Goal: Task Accomplishment & Management: Use online tool/utility

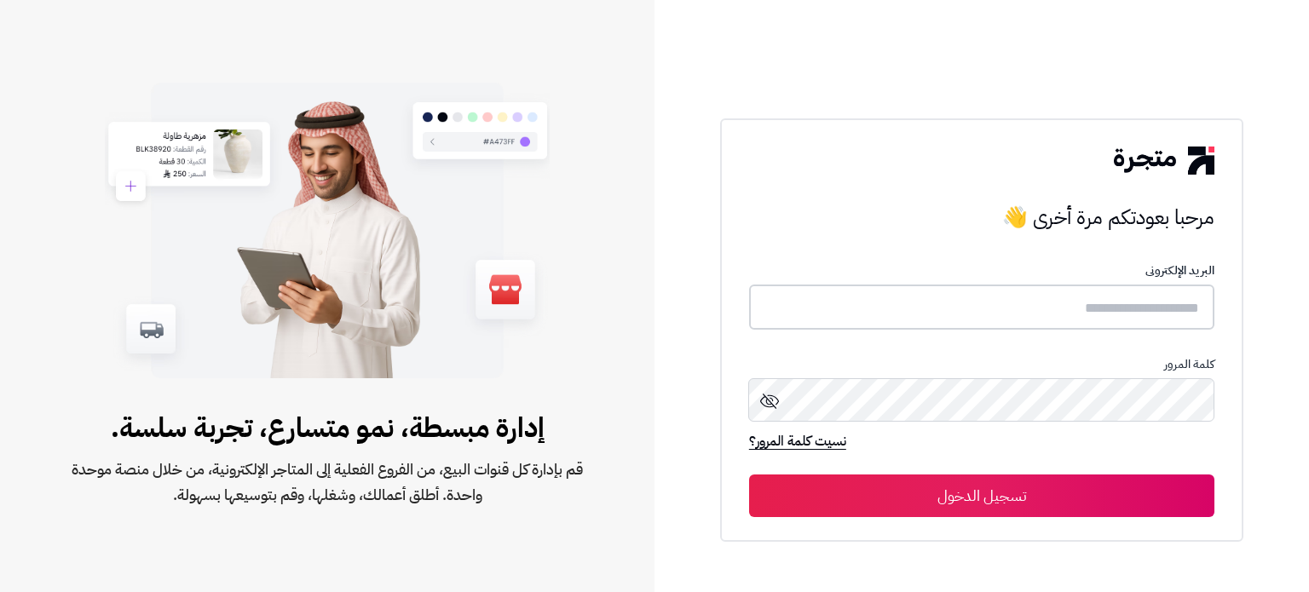
click at [927, 287] on input "text" at bounding box center [981, 307] width 465 height 45
paste input "**********"
type input "**********"
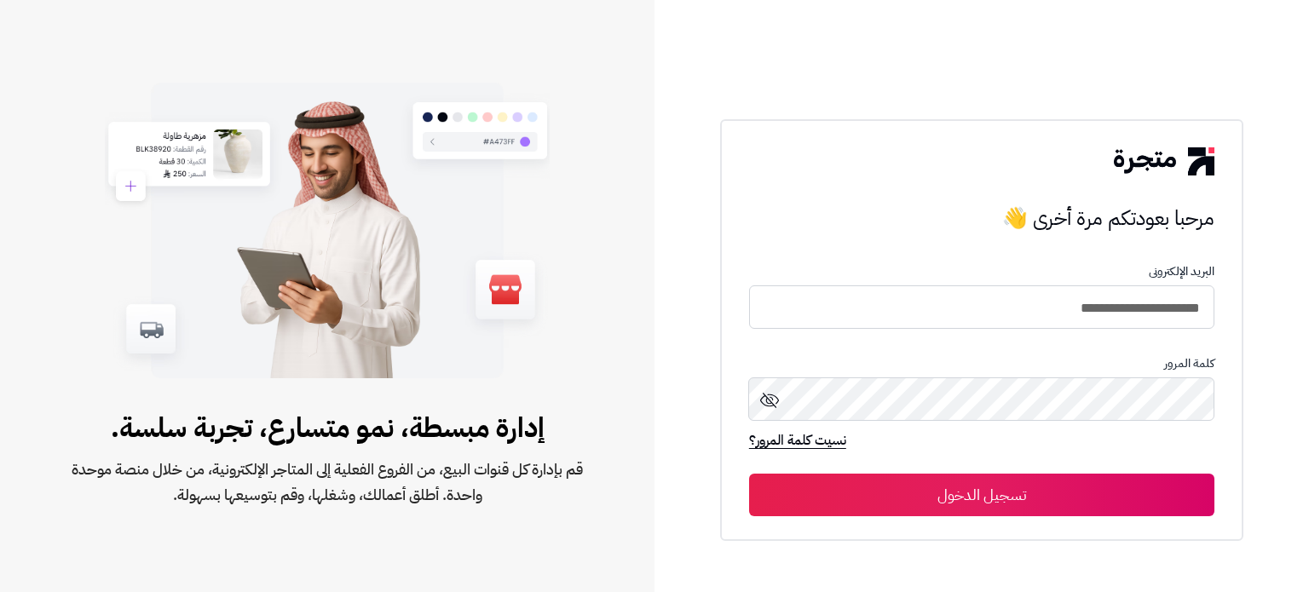
click at [896, 507] on button "تسجيل الدخول" at bounding box center [981, 495] width 465 height 43
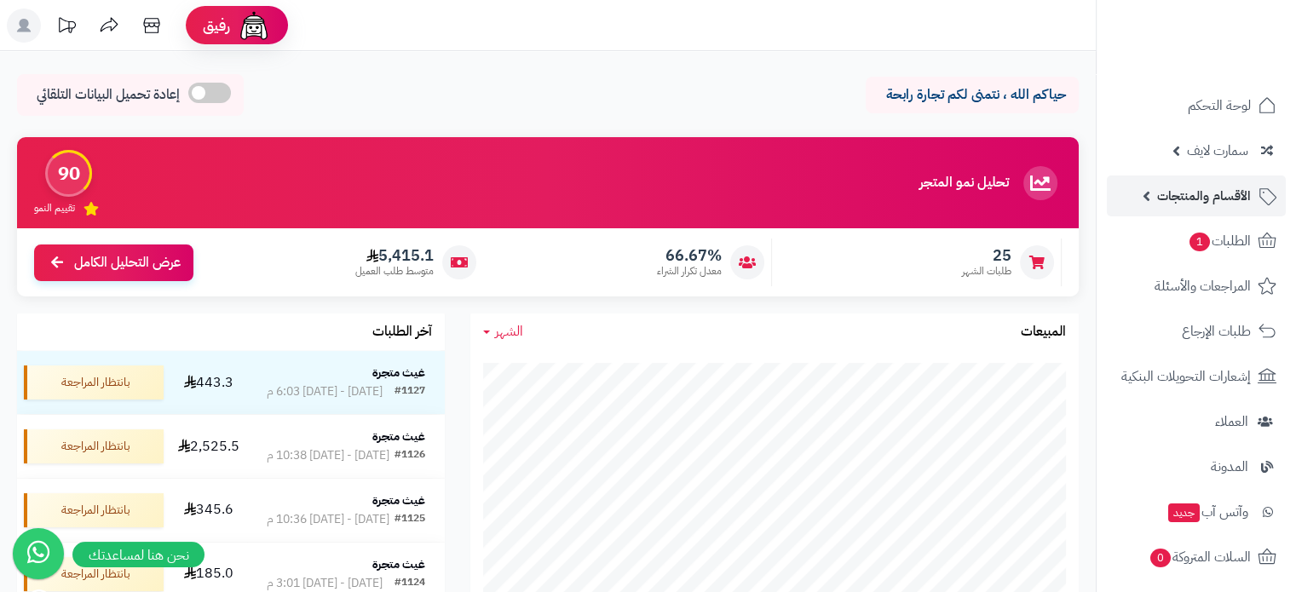
scroll to position [170, 0]
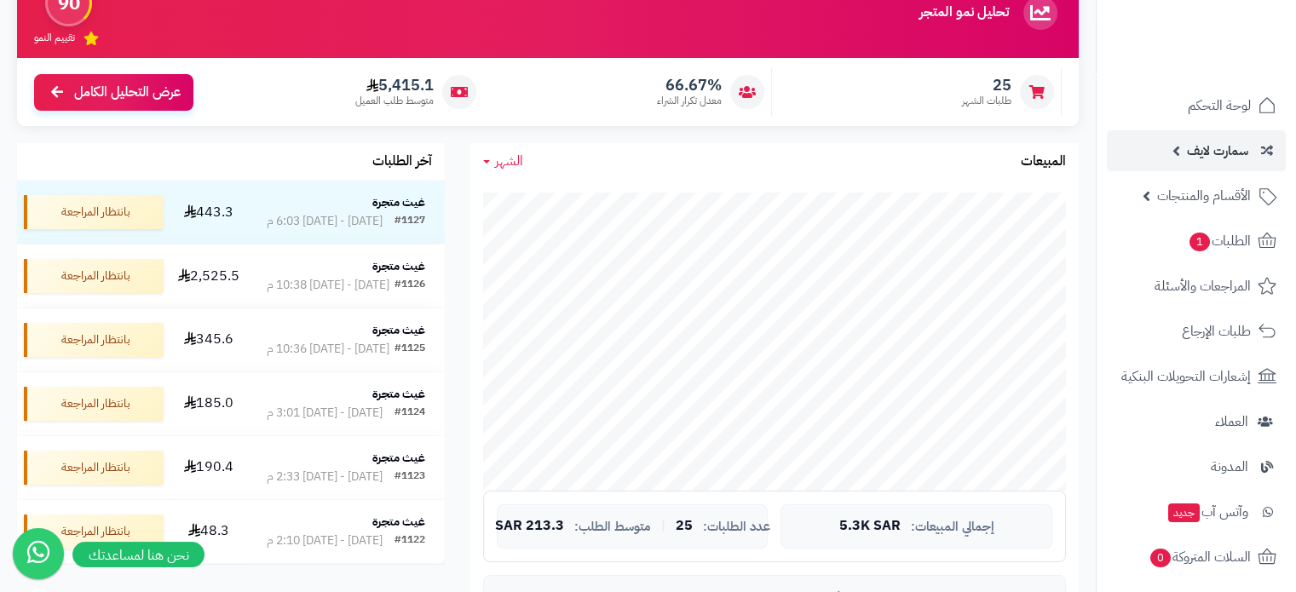
click at [1216, 159] on span "سمارت لايف" at bounding box center [1217, 151] width 61 height 24
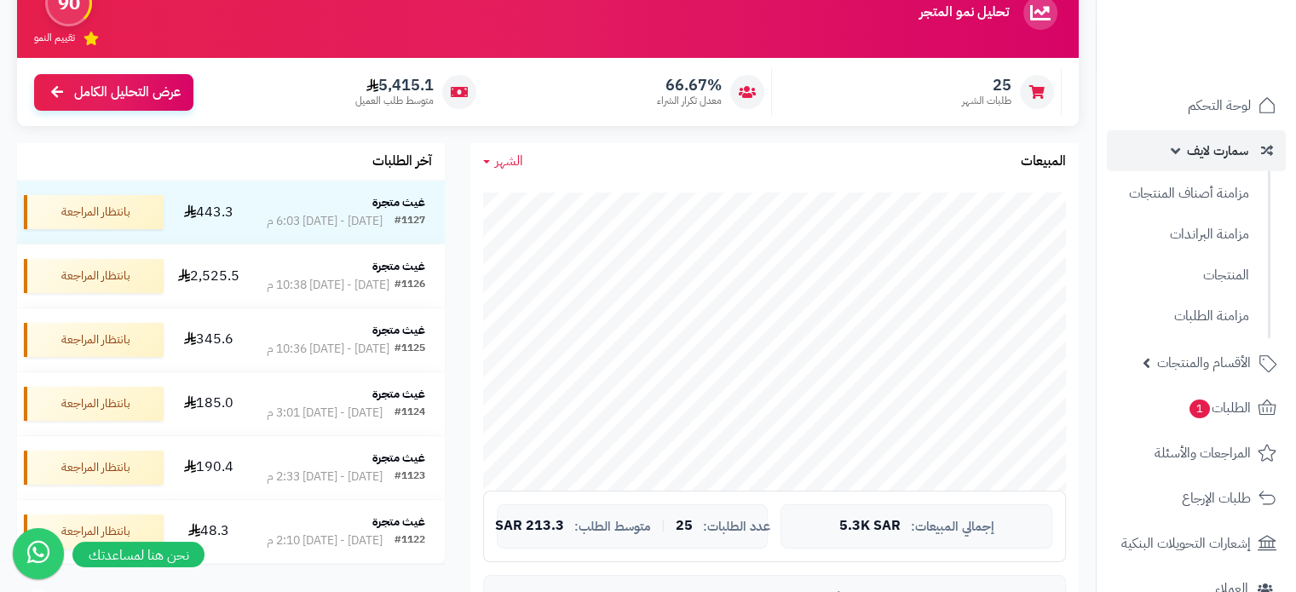
click at [1204, 147] on span "سمارت لايف" at bounding box center [1217, 151] width 61 height 24
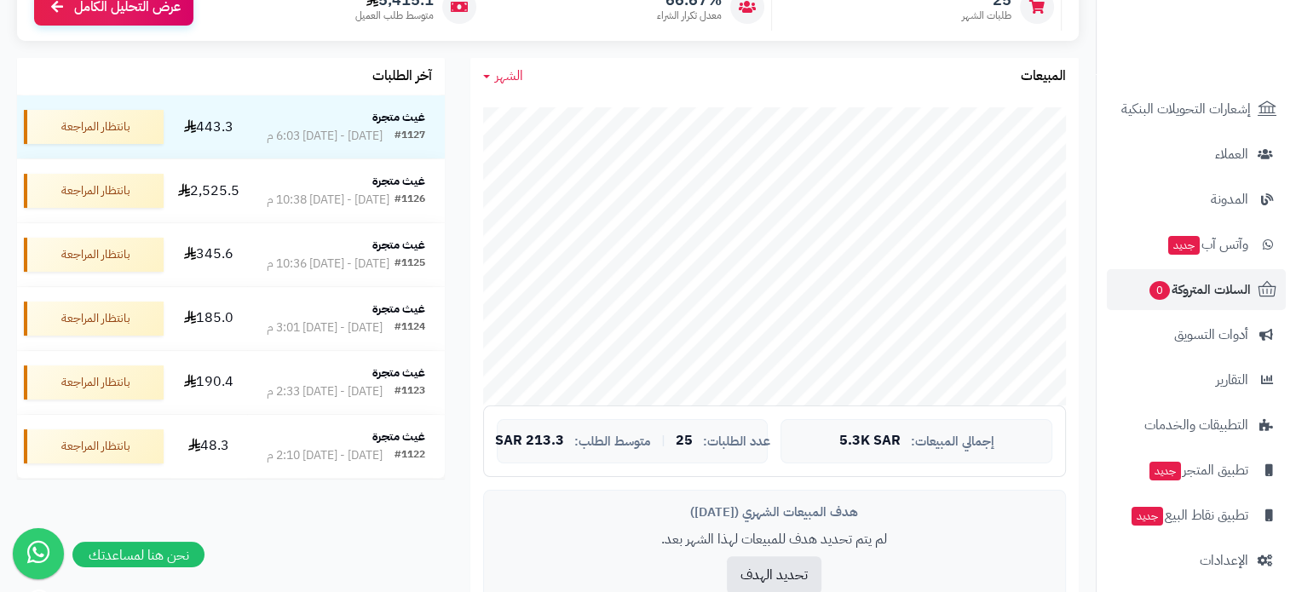
scroll to position [277, 0]
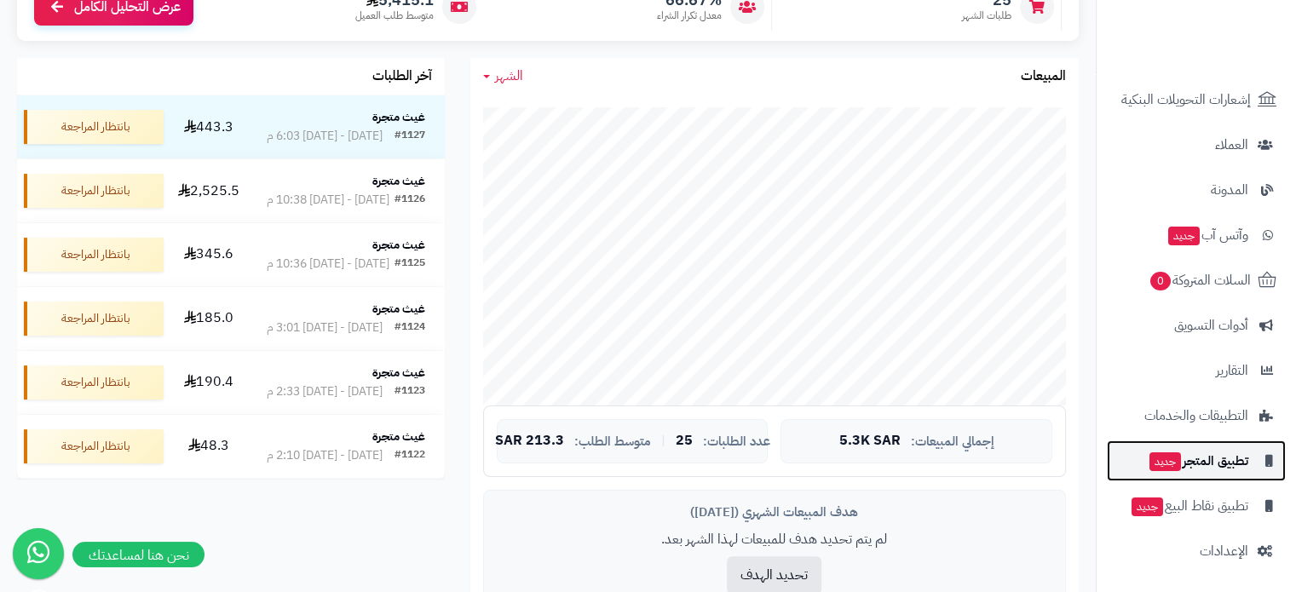
click at [1227, 467] on span "تطبيق المتجر جديد" at bounding box center [1198, 461] width 101 height 24
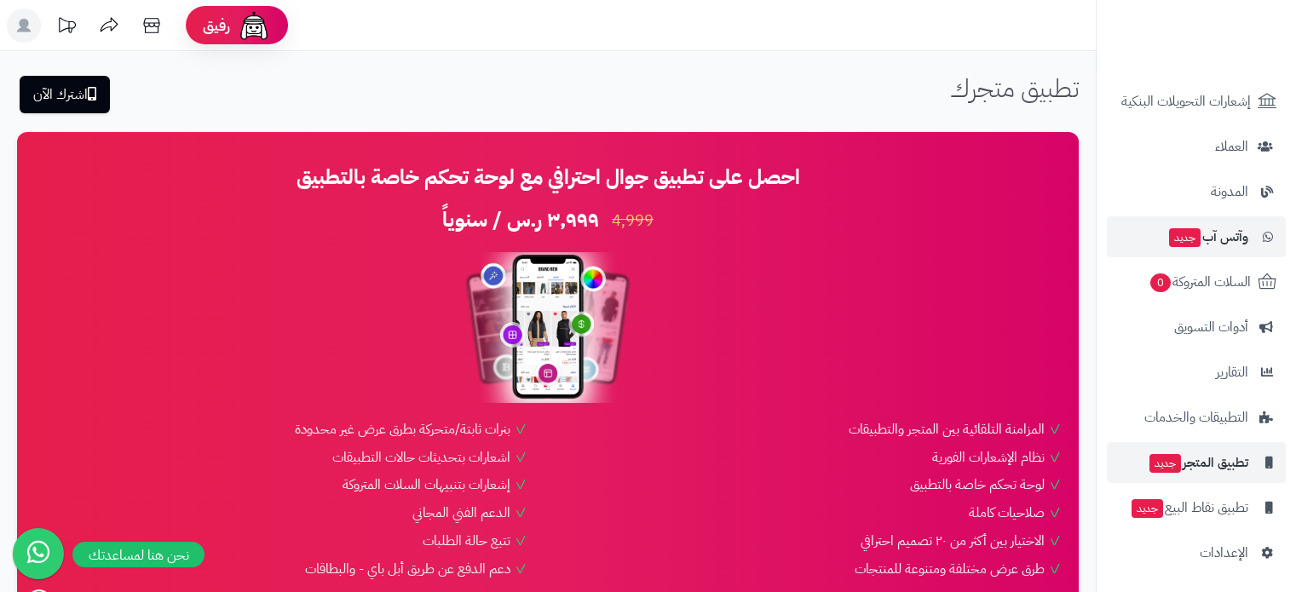
scroll to position [277, 0]
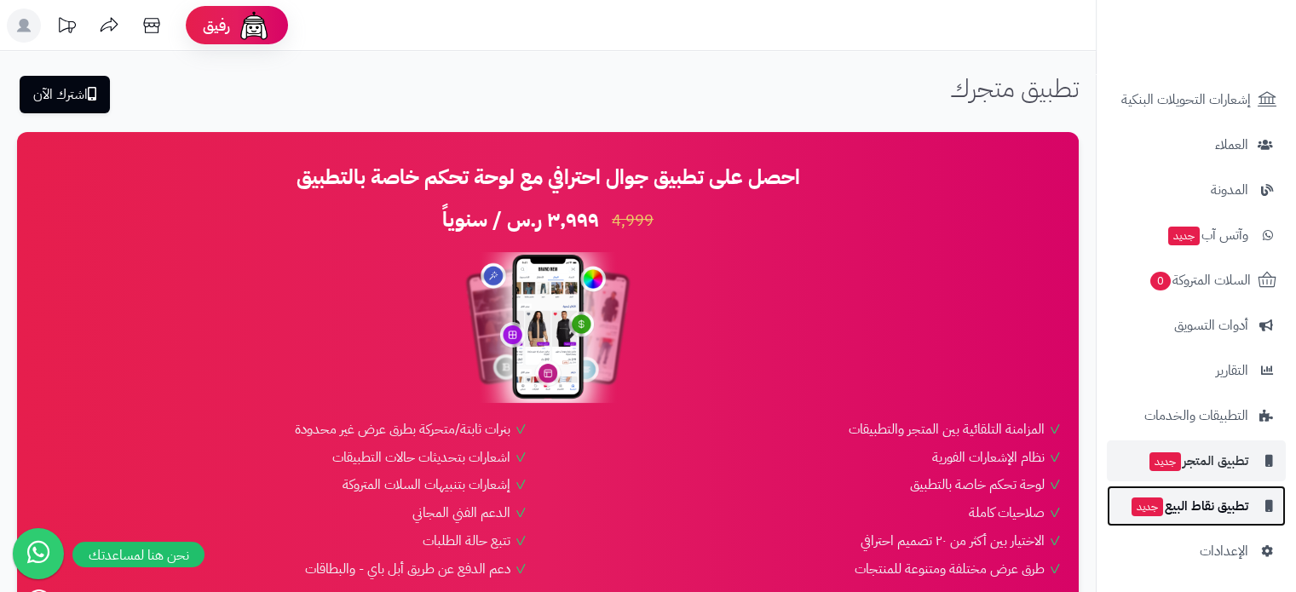
click at [1207, 500] on span "تطبيق نقاط البيع جديد" at bounding box center [1189, 506] width 118 height 24
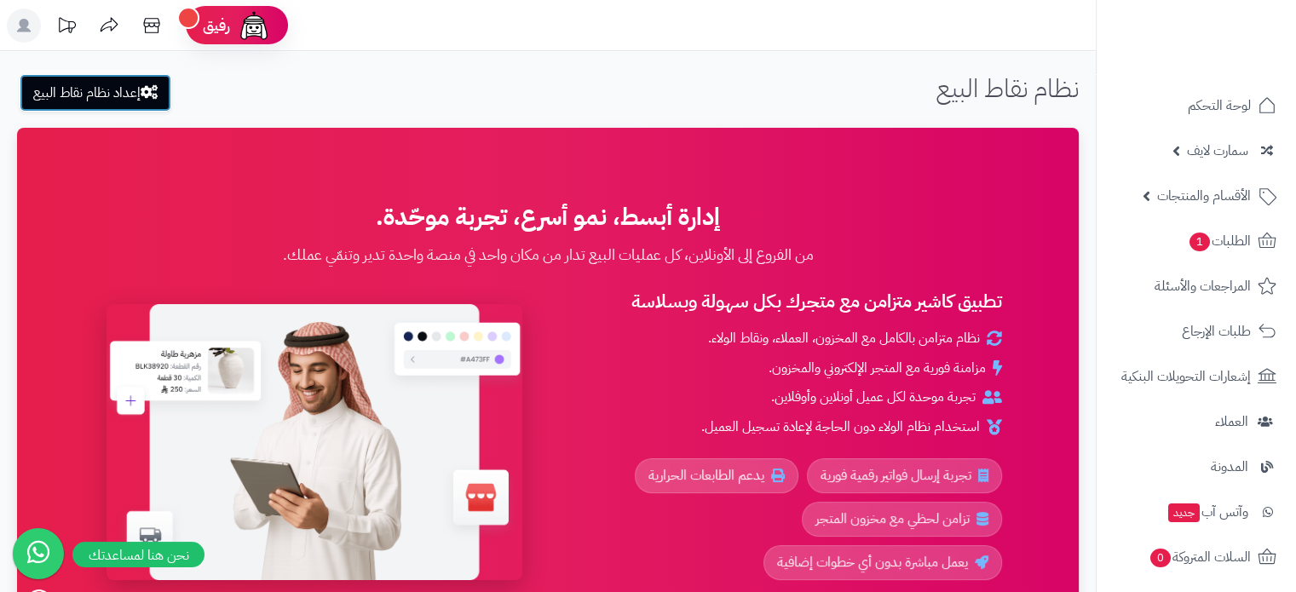
click at [86, 90] on link "إعداد نظام نقاط البيع" at bounding box center [96, 92] width 152 height 37
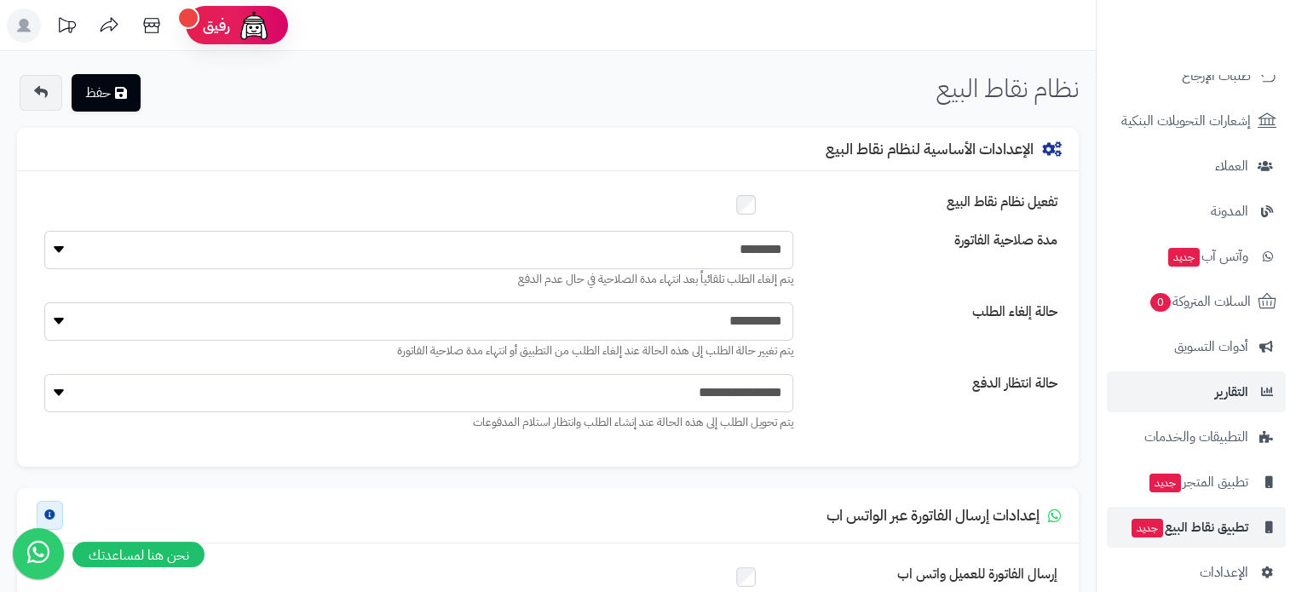
scroll to position [277, 0]
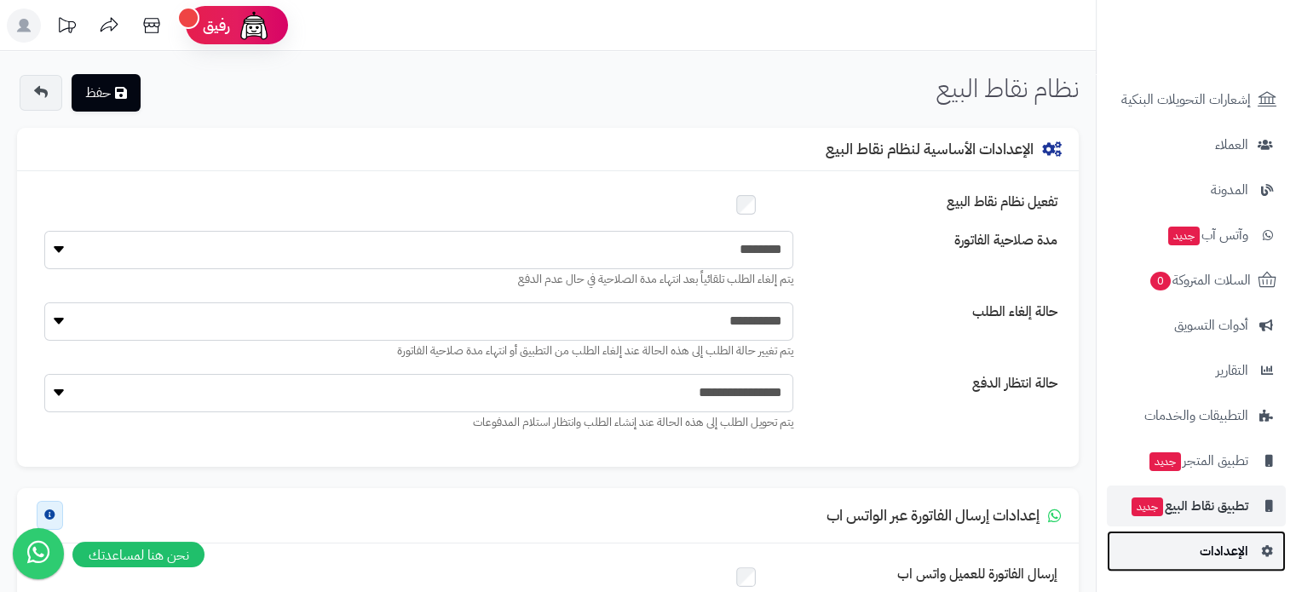
click at [1227, 539] on span "الإعدادات" at bounding box center [1224, 551] width 49 height 24
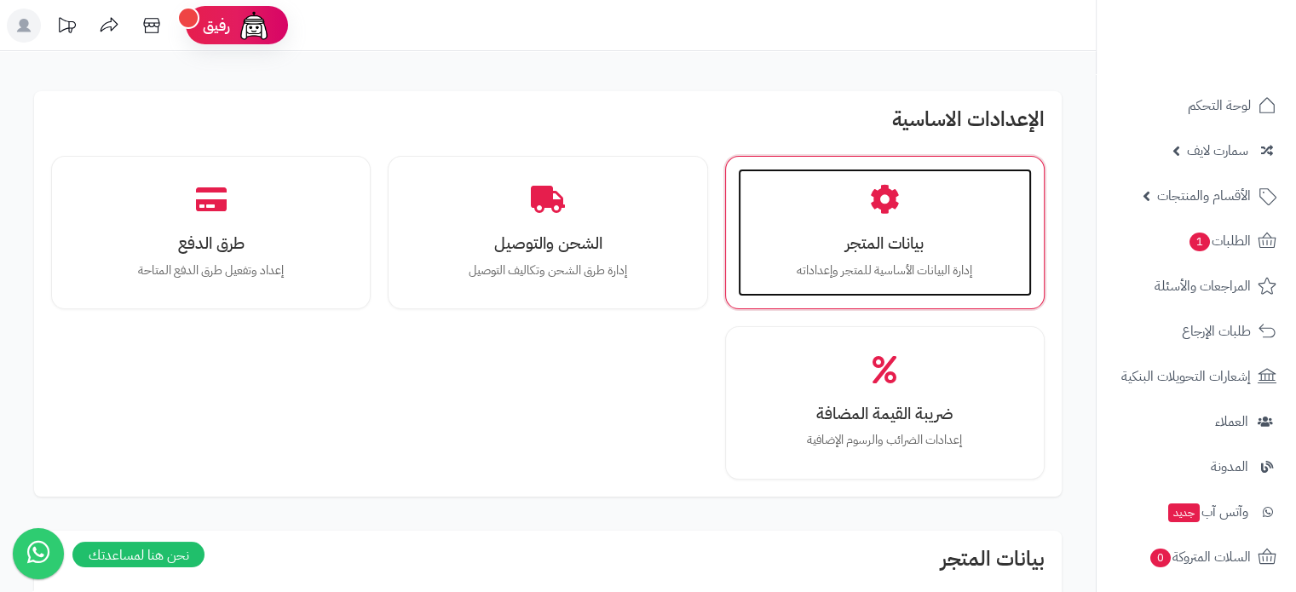
click at [838, 248] on h3 "بيانات المتجر" at bounding box center [885, 243] width 260 height 18
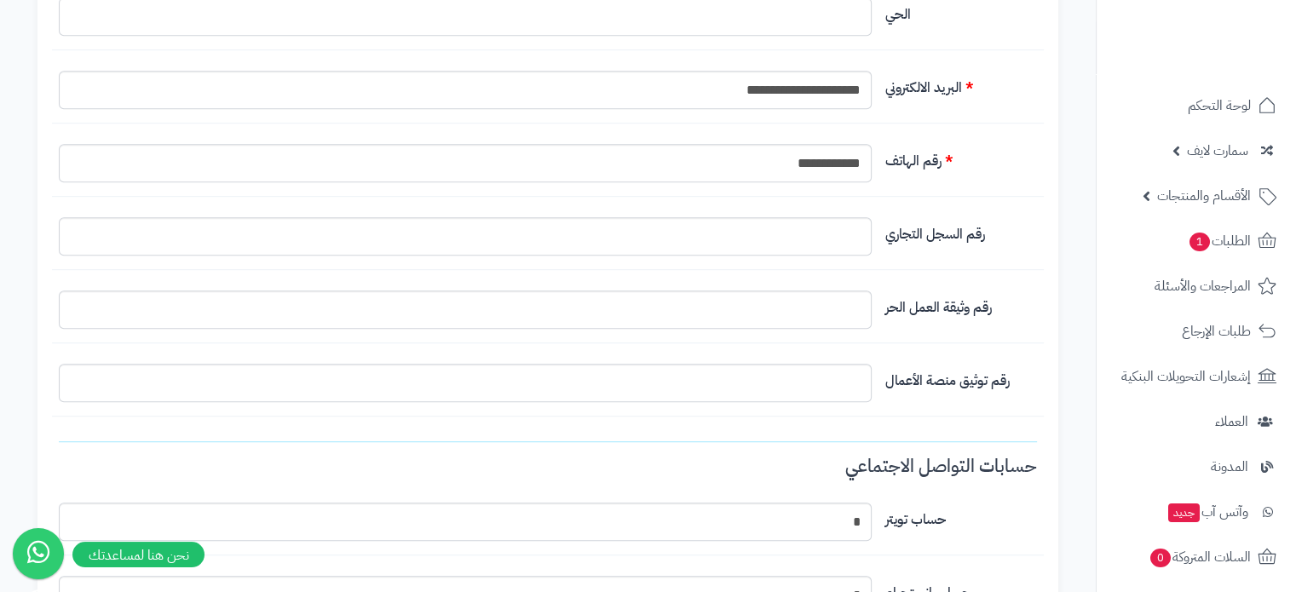
scroll to position [1022, 0]
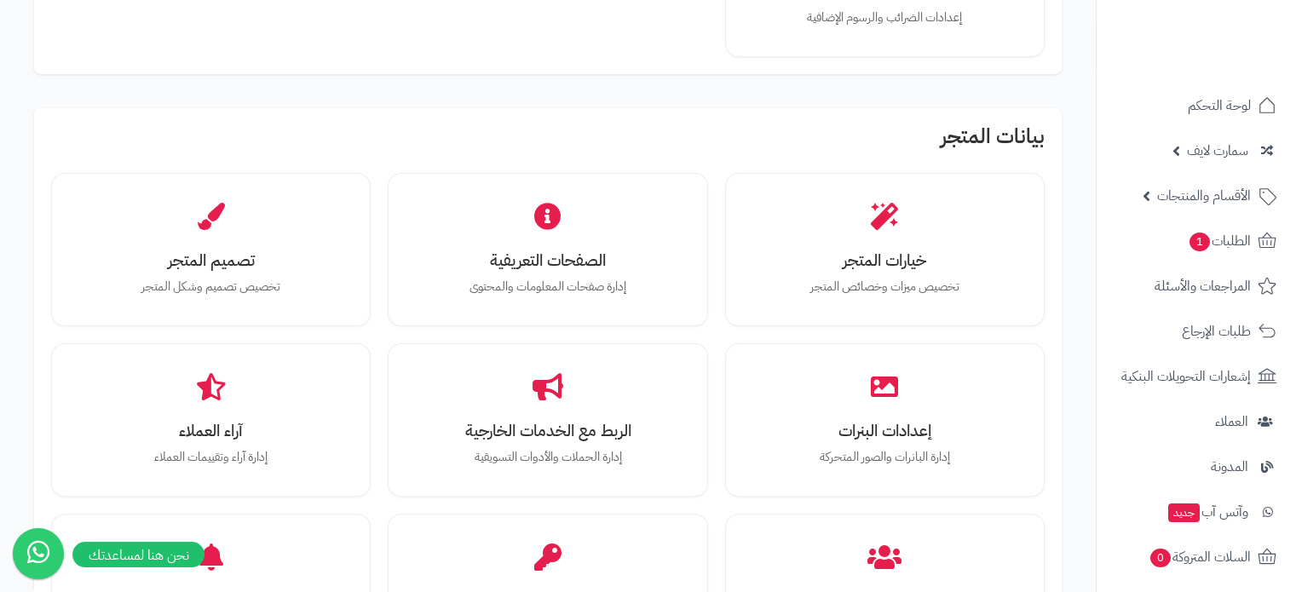
scroll to position [469, 0]
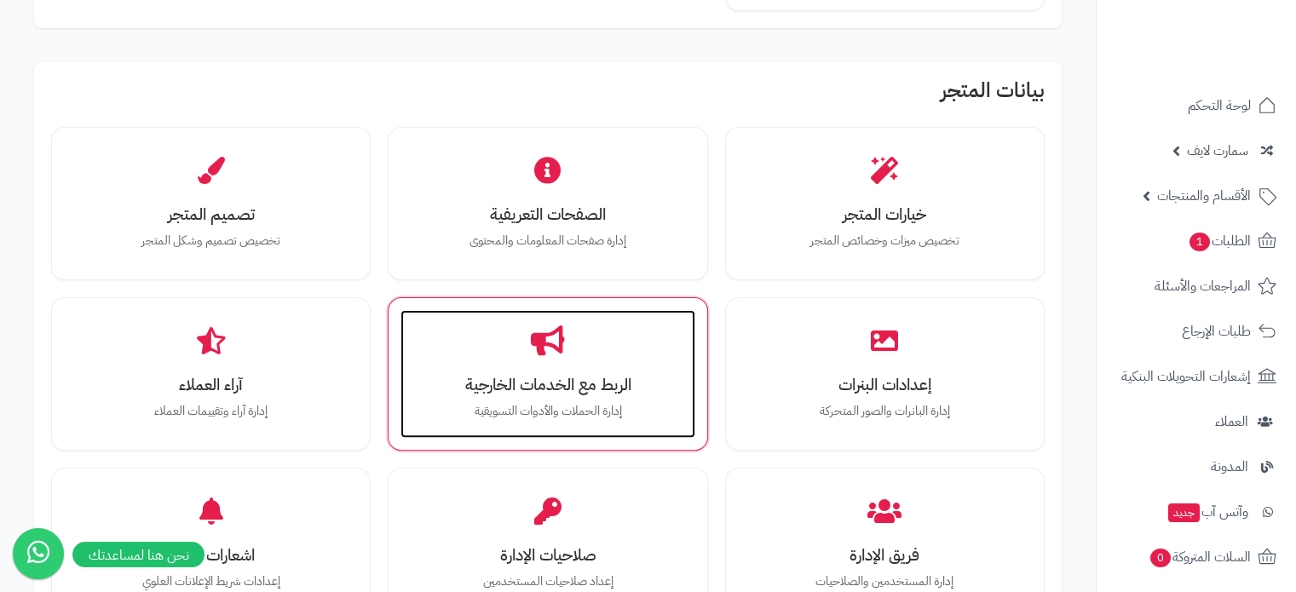
click at [461, 394] on div "الربط مع الخدمات الخارجية إدارة الحملات والأدوات التسويقية" at bounding box center [547, 374] width 294 height 128
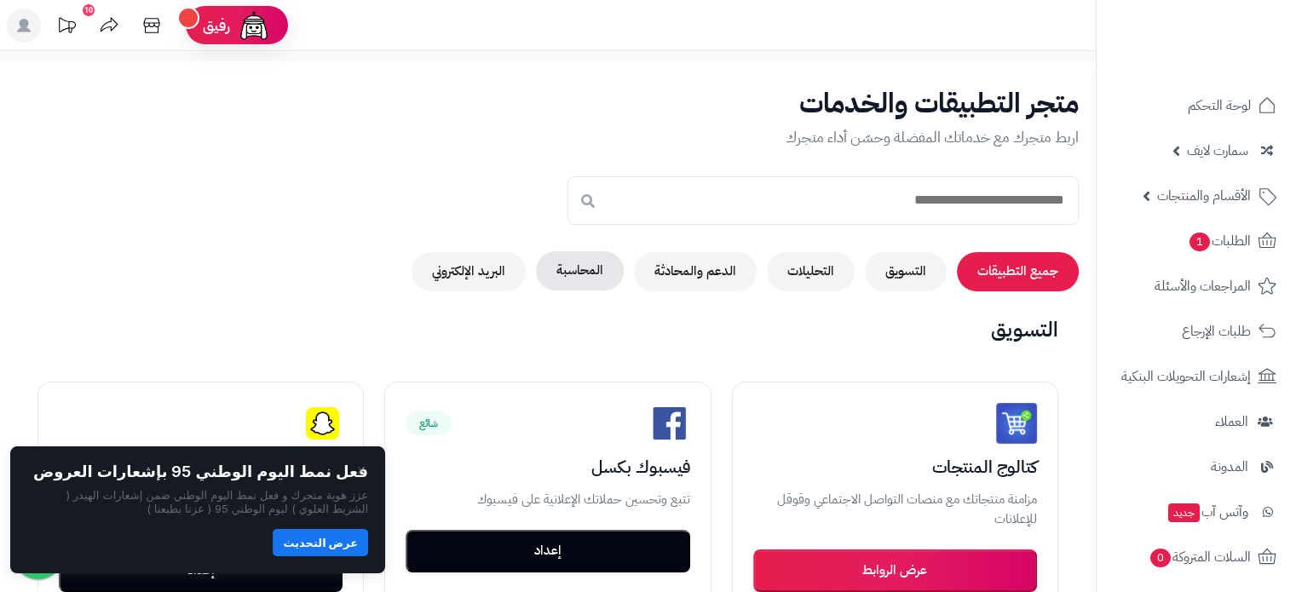
click at [579, 278] on button "المحاسبة" at bounding box center [580, 270] width 88 height 39
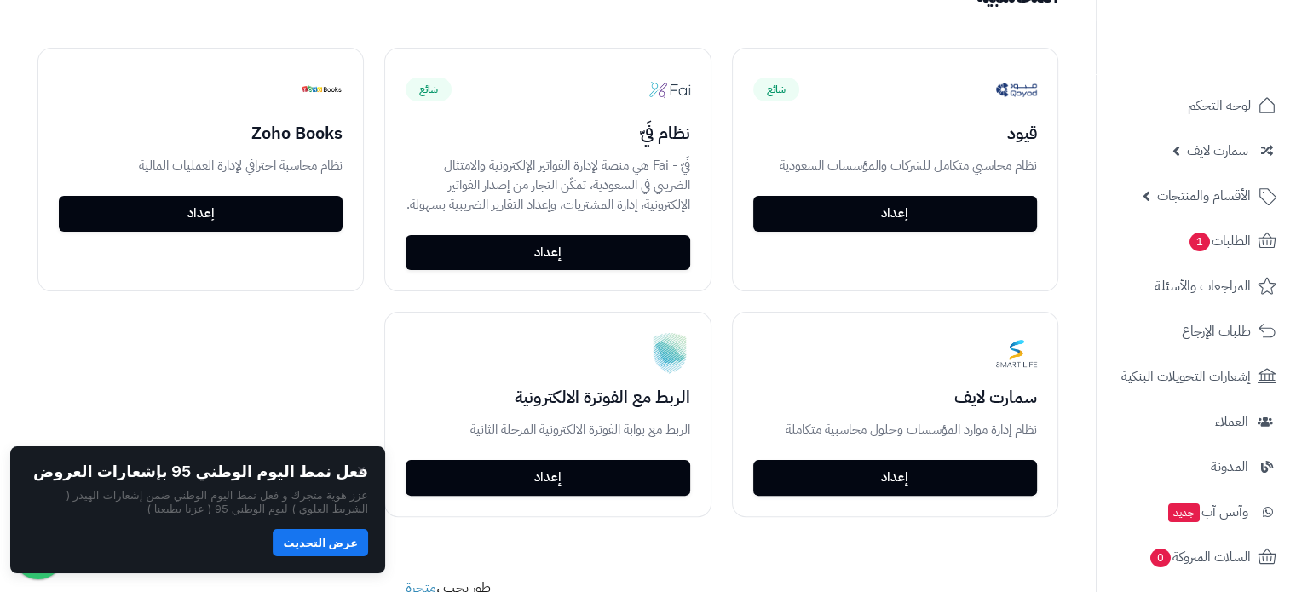
scroll to position [346, 0]
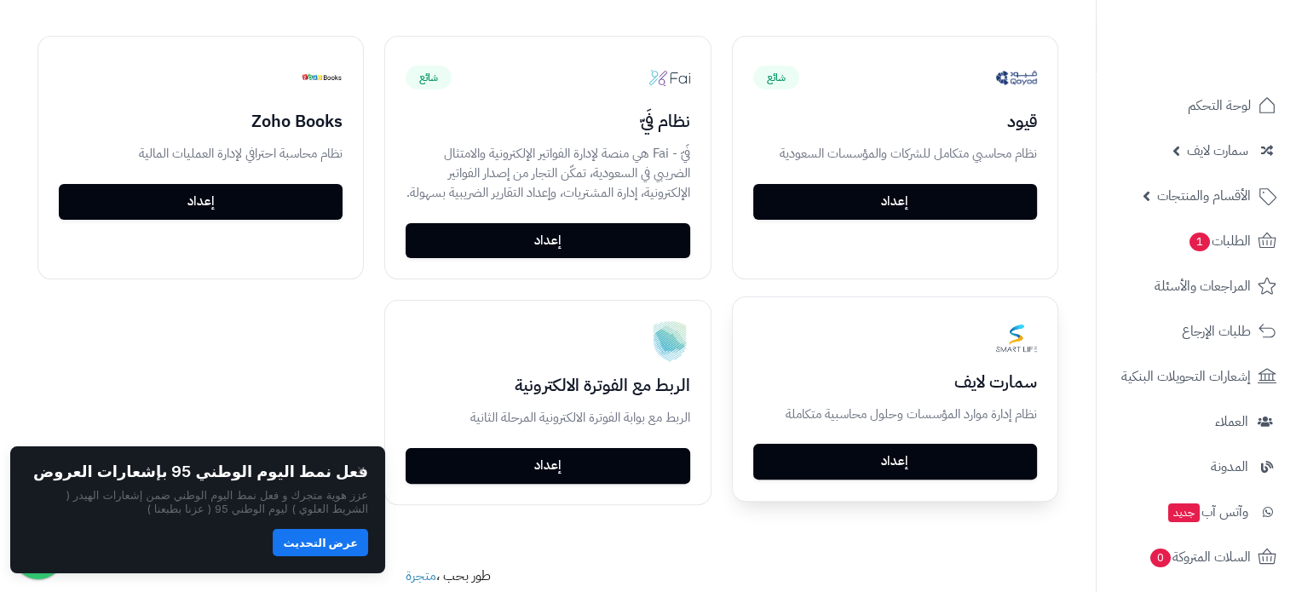
click at [932, 458] on link "إعداد" at bounding box center [895, 462] width 284 height 36
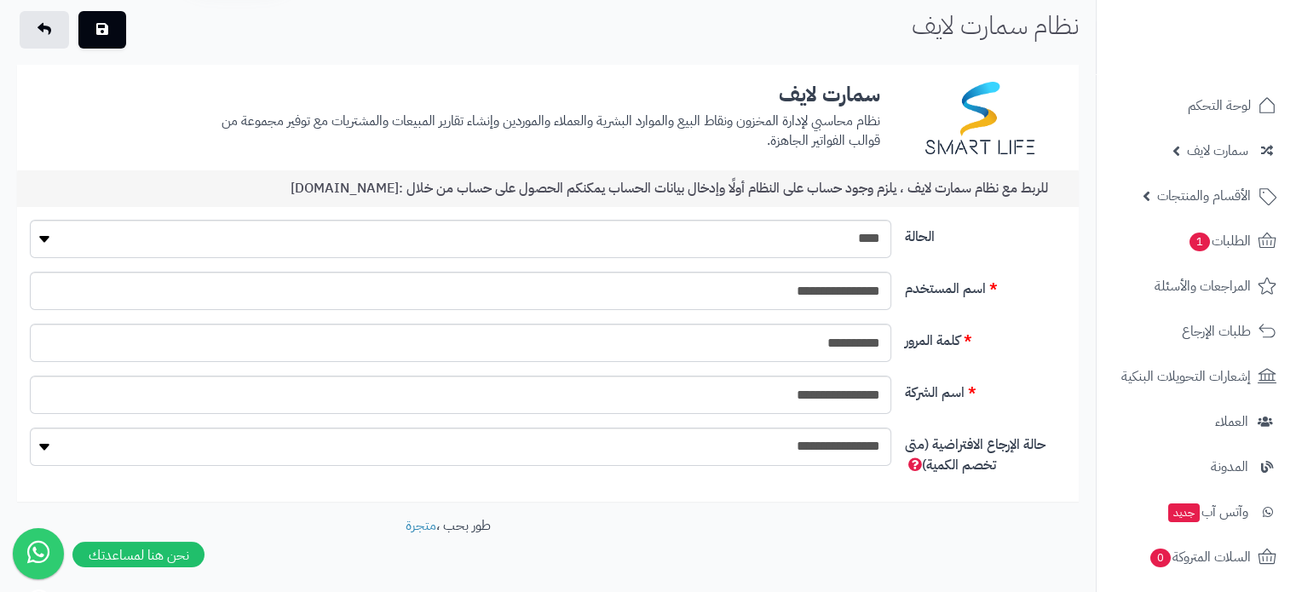
scroll to position [105, 0]
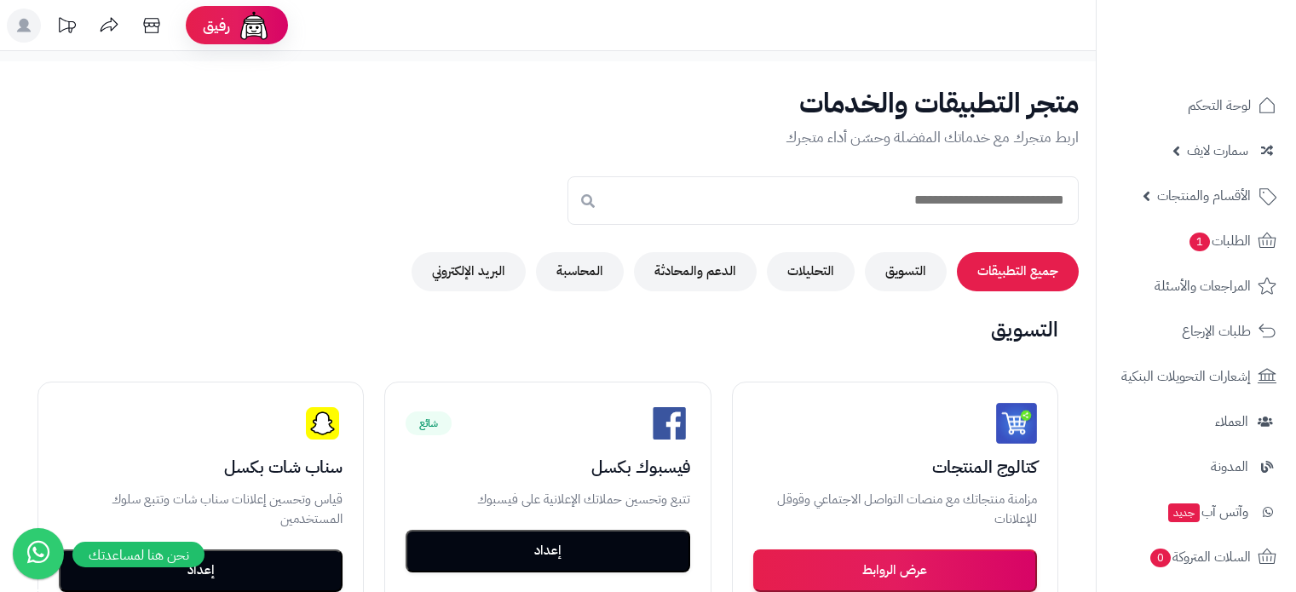
drag, startPoint x: 0, startPoint y: 0, endPoint x: 884, endPoint y: 205, distance: 907.9
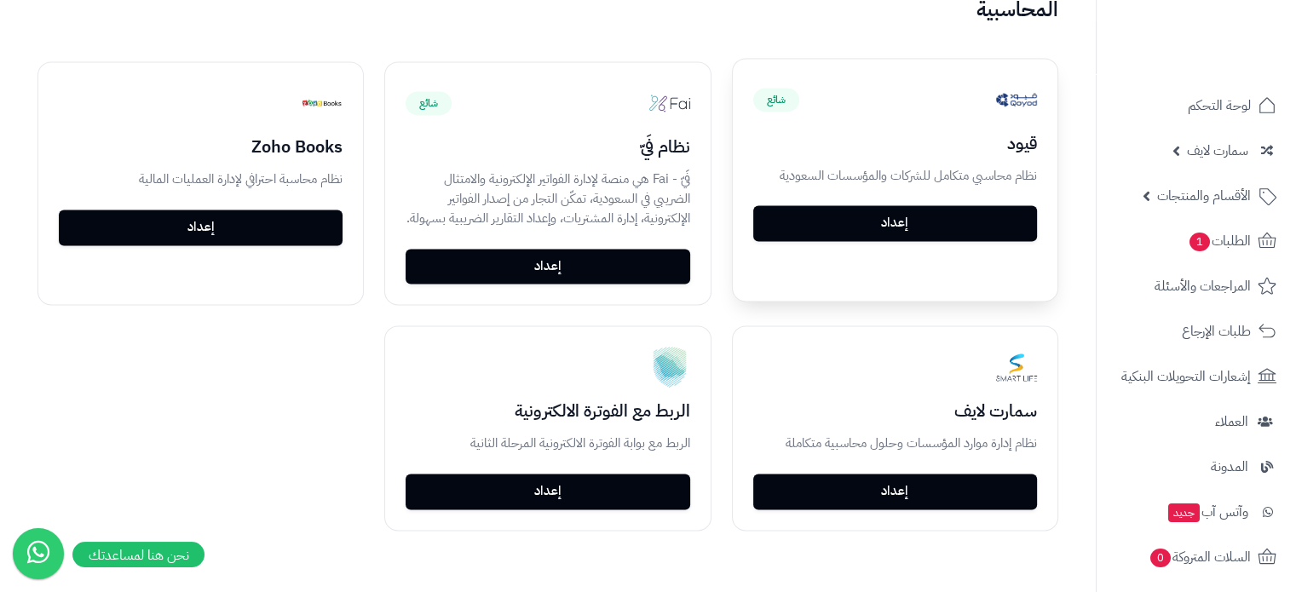
scroll to position [2461, 0]
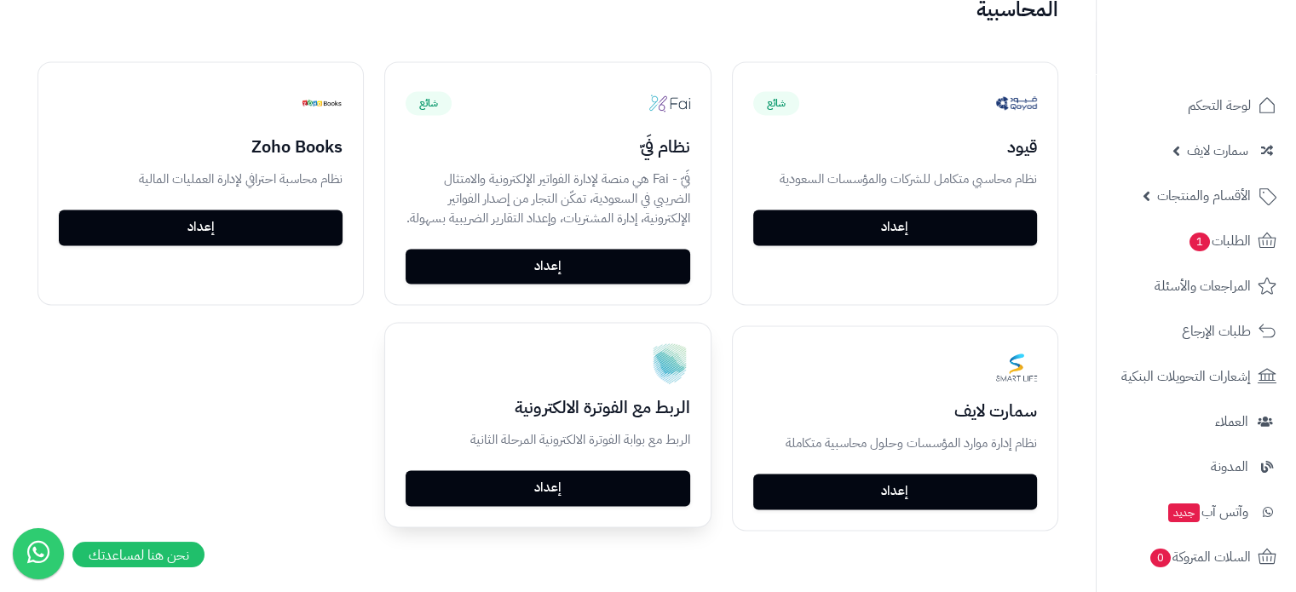
scroll to position [2461, 0]
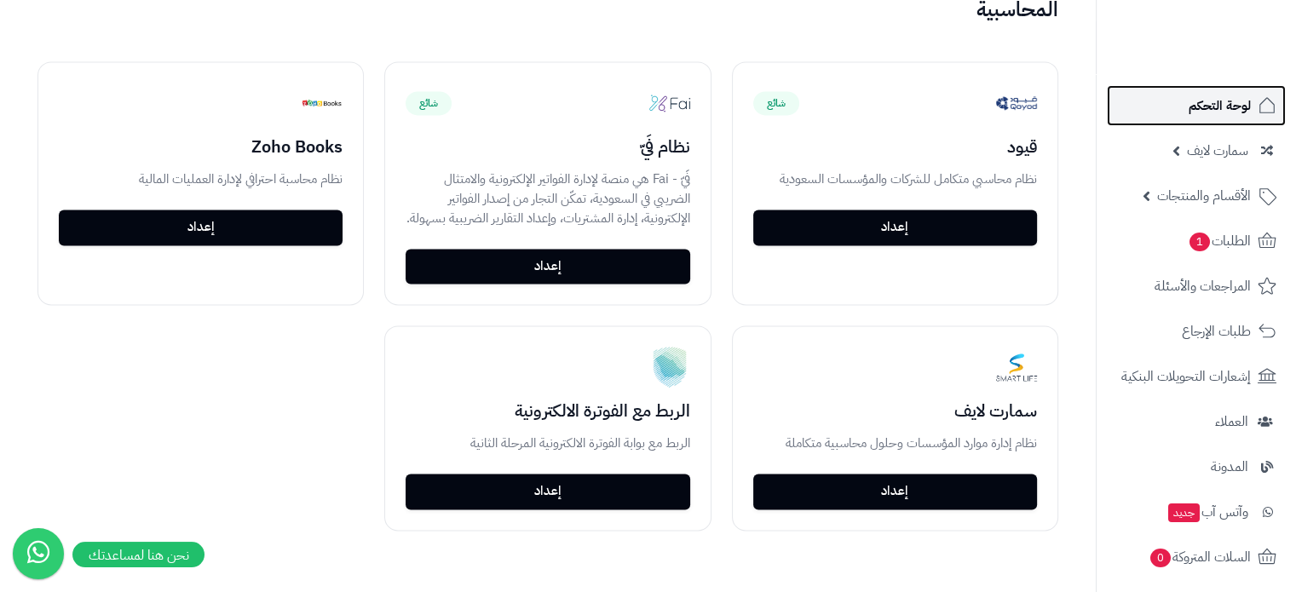
click at [1169, 108] on link "لوحة التحكم" at bounding box center [1196, 105] width 179 height 41
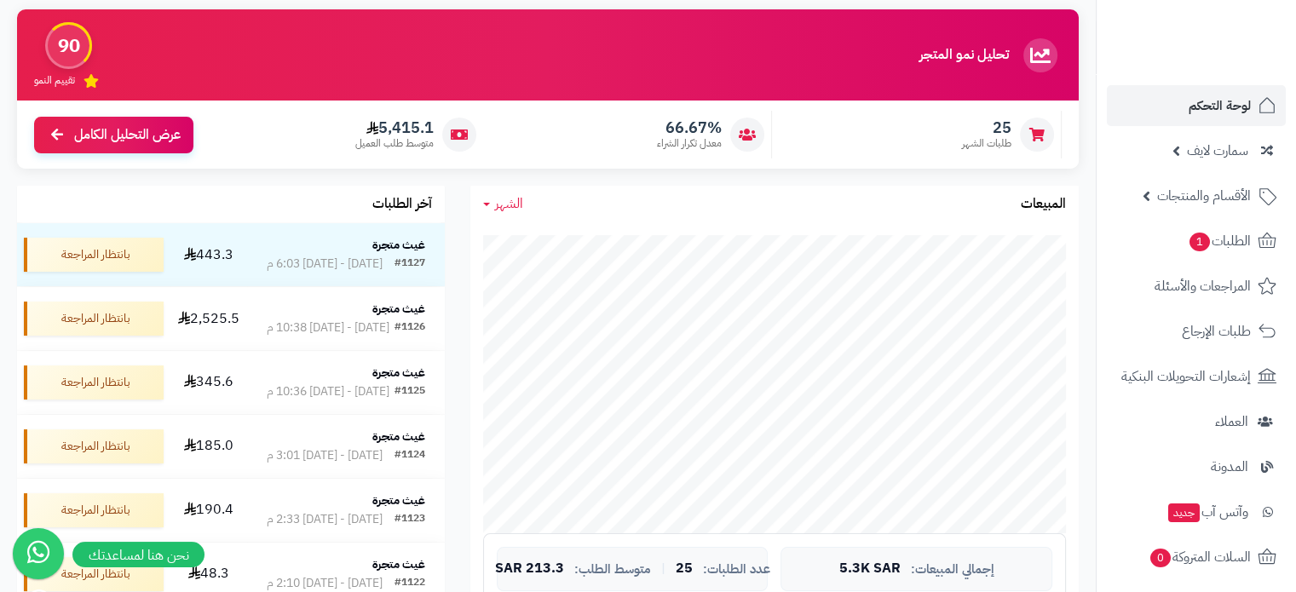
scroll to position [170, 0]
